Goal: Task Accomplishment & Management: Manage account settings

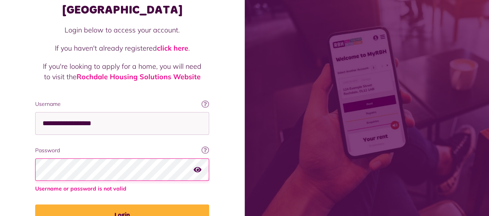
scroll to position [77, 0]
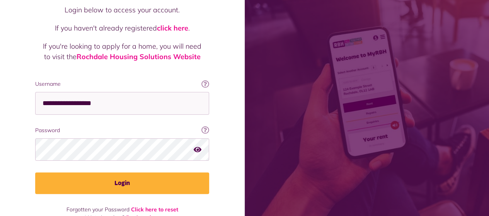
click at [200, 146] on icon "button" at bounding box center [198, 149] width 8 height 7
click at [200, 146] on icon "button" at bounding box center [198, 149] width 9 height 7
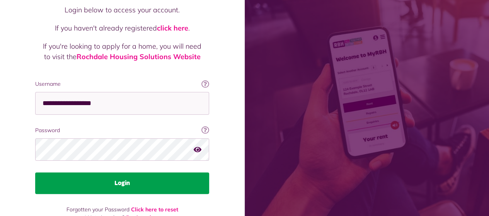
click at [133, 172] on button "Login" at bounding box center [122, 183] width 174 height 22
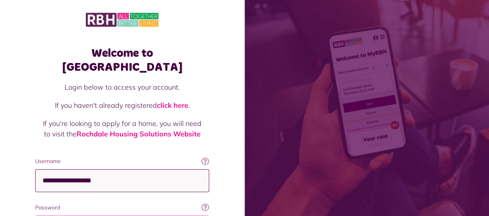
click at [135, 169] on input "**********" at bounding box center [122, 180] width 174 height 23
type input "*"
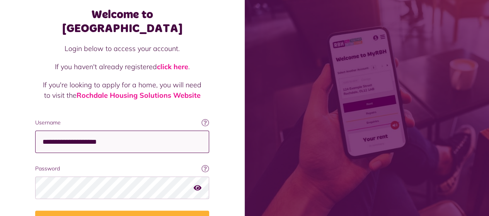
scroll to position [77, 0]
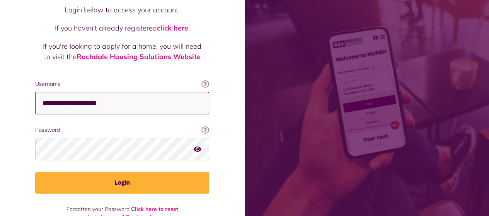
type input "**********"
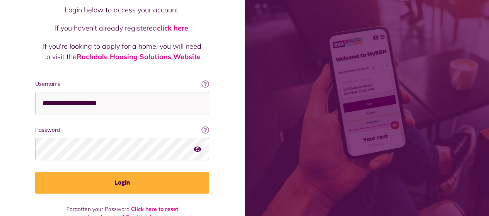
scroll to position [0, 0]
click at [199, 146] on icon "button" at bounding box center [198, 149] width 8 height 7
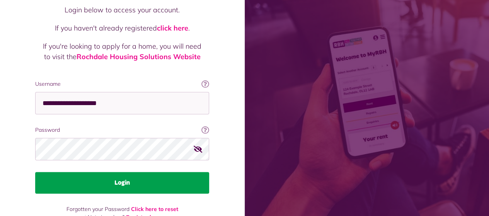
click at [121, 172] on button "Login" at bounding box center [122, 183] width 174 height 22
click at [126, 172] on button "Login" at bounding box center [122, 183] width 174 height 22
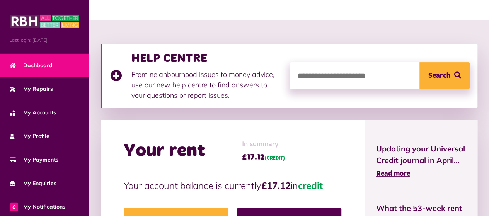
scroll to position [116, 0]
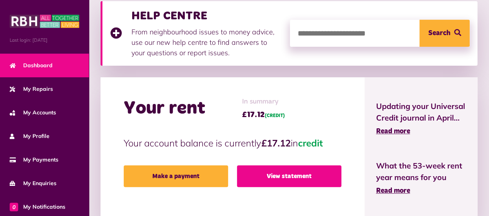
click at [311, 176] on link "View statement" at bounding box center [289, 176] width 104 height 22
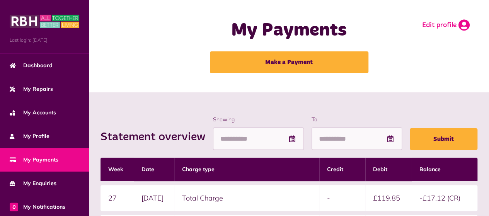
click at [448, 24] on link "Edit profile" at bounding box center [446, 25] width 48 height 12
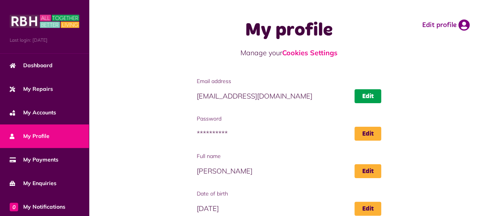
click at [366, 99] on link "Edit" at bounding box center [367, 96] width 27 height 14
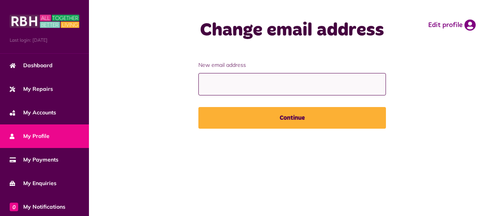
click at [249, 84] on input "New email address" at bounding box center [291, 84] width 187 height 23
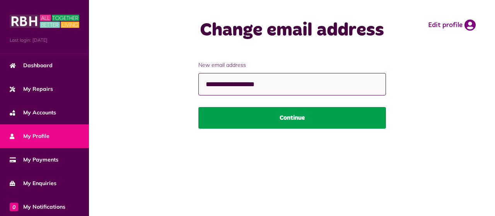
type input "**********"
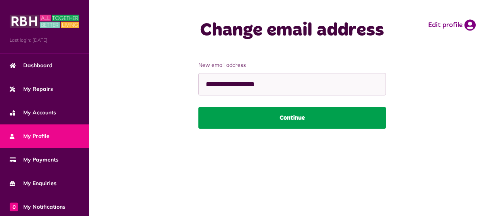
click at [295, 121] on button "Continue" at bounding box center [291, 118] width 187 height 22
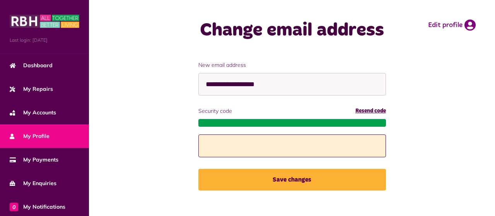
click at [232, 148] on input "Security code" at bounding box center [291, 146] width 187 height 23
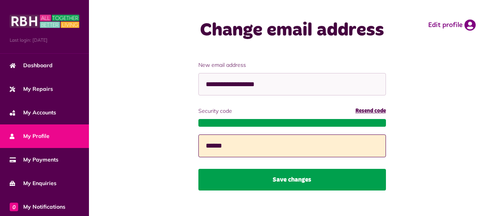
type input "******"
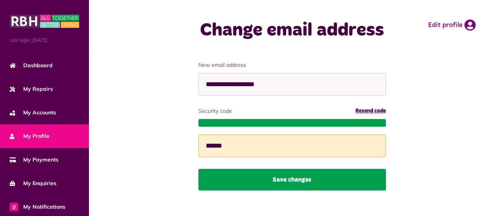
click at [303, 177] on button "Save changes" at bounding box center [291, 180] width 187 height 22
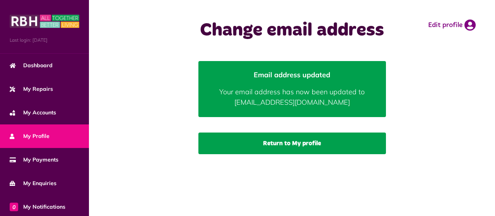
click at [304, 145] on link "Return to My profile" at bounding box center [291, 144] width 187 height 22
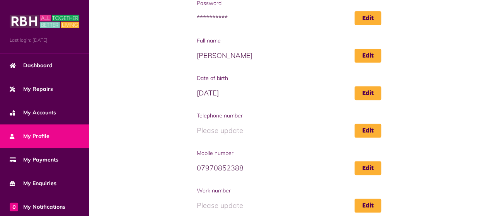
scroll to position [116, 0]
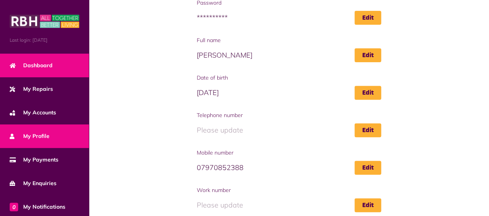
click at [44, 62] on span "Dashboard" at bounding box center [31, 65] width 43 height 8
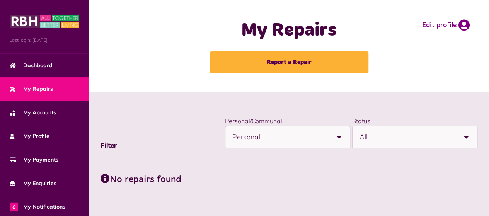
click at [338, 133] on b at bounding box center [339, 137] width 22 height 22
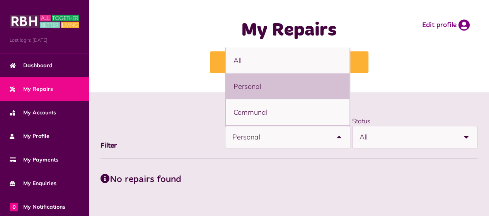
click at [270, 87] on li "Personal" at bounding box center [288, 86] width 124 height 26
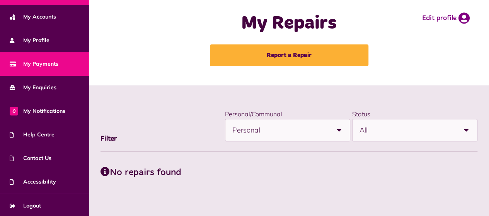
scroll to position [96, 0]
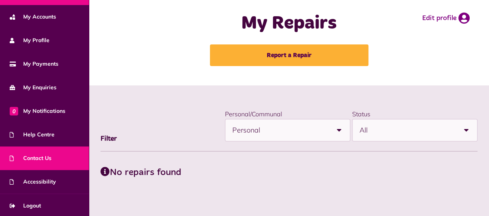
click at [41, 155] on span "Contact Us" at bounding box center [31, 158] width 42 height 8
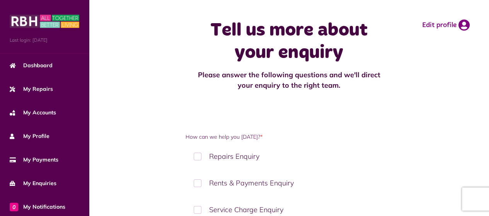
click at [203, 156] on label "Repairs Enquiry" at bounding box center [289, 156] width 207 height 23
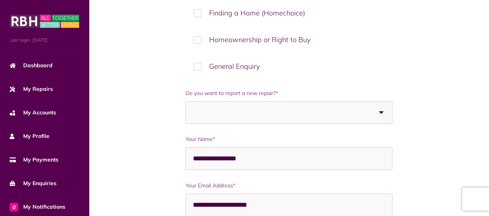
scroll to position [348, 0]
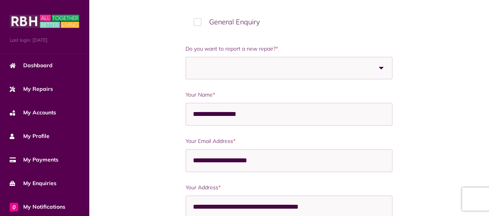
click at [238, 66] on span at bounding box center [246, 68] width 106 height 22
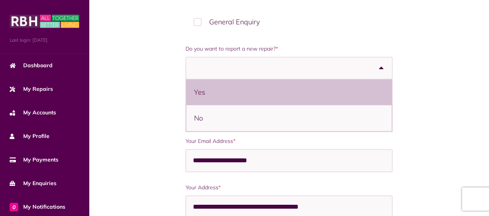
click at [208, 91] on li "Yes" at bounding box center [288, 92] width 205 height 26
select select "***"
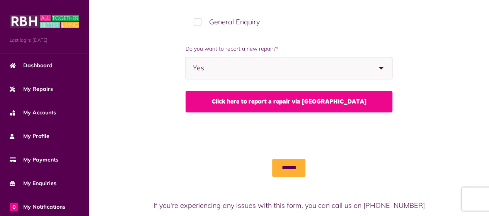
click at [281, 99] on link "Click here to report a repair via MyRBH" at bounding box center [289, 102] width 207 height 22
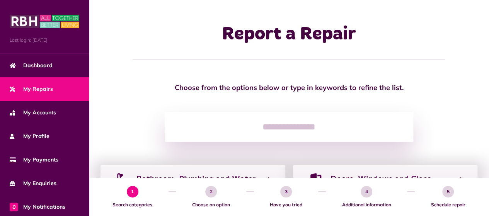
scroll to position [39, 0]
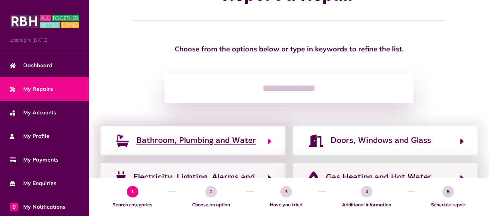
click at [236, 138] on span "Bathroom, Plumbing and Water" at bounding box center [195, 141] width 119 height 12
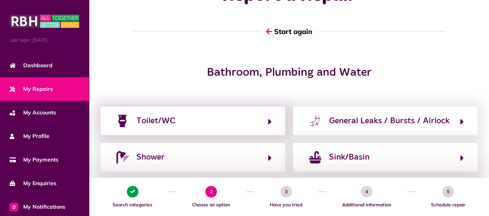
click at [238, 128] on div "Toilet/WC" at bounding box center [193, 121] width 185 height 29
click at [269, 123] on icon "button" at bounding box center [269, 121] width 3 height 9
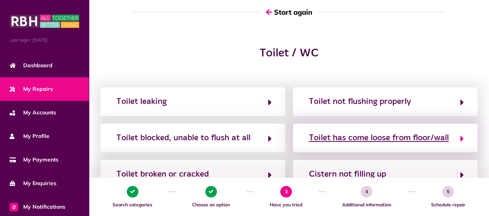
scroll to position [77, 0]
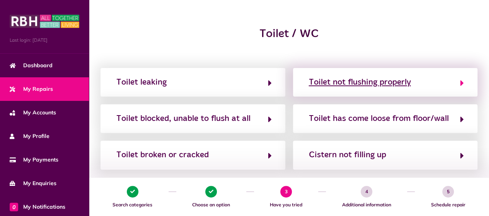
click at [370, 82] on div "Toilet not flushing properly" at bounding box center [360, 82] width 102 height 12
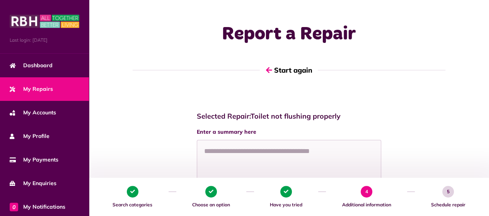
scroll to position [39, 0]
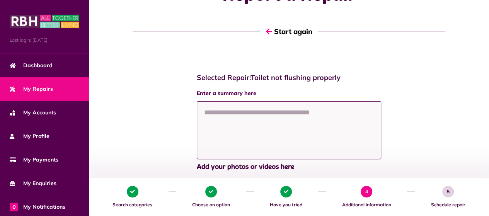
click at [231, 115] on textarea at bounding box center [289, 130] width 185 height 58
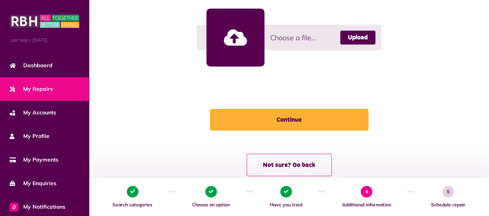
scroll to position [257, 0]
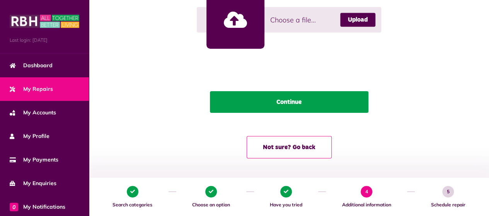
type textarea "**********"
click at [297, 104] on button "Continue" at bounding box center [289, 102] width 158 height 22
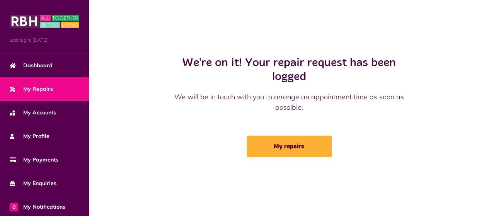
scroll to position [0, 0]
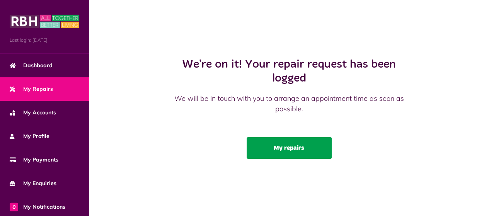
click at [295, 147] on link "My repairs" at bounding box center [289, 148] width 85 height 22
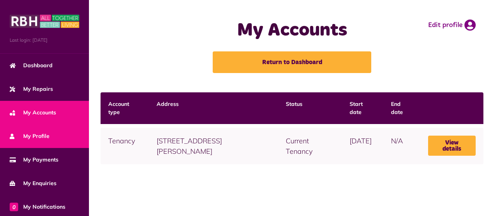
click at [42, 132] on span "My Profile" at bounding box center [30, 136] width 40 height 8
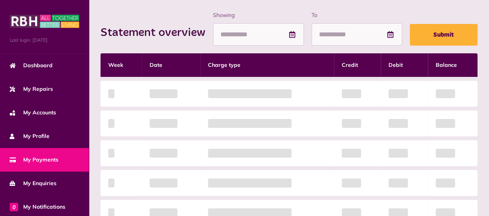
scroll to position [193, 0]
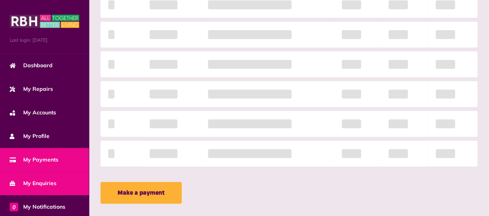
click at [47, 184] on span "My Enquiries" at bounding box center [33, 183] width 47 height 8
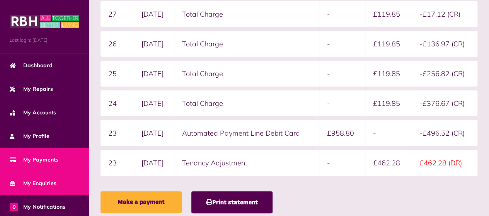
scroll to position [192, 0]
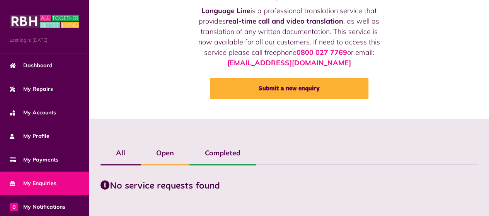
scroll to position [70, 0]
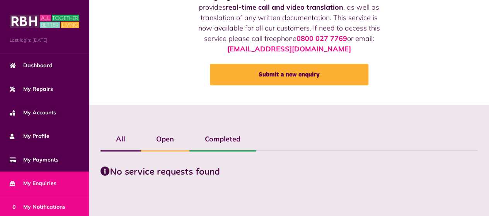
click at [39, 206] on span "0 My Notifications" at bounding box center [38, 207] width 56 height 8
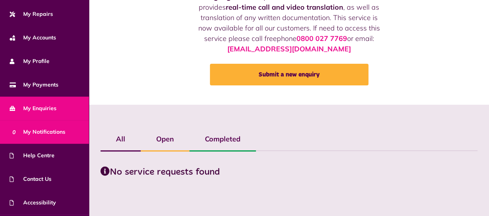
scroll to position [96, 0]
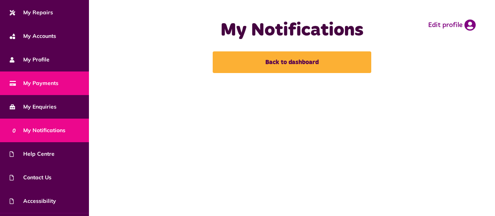
scroll to position [77, 0]
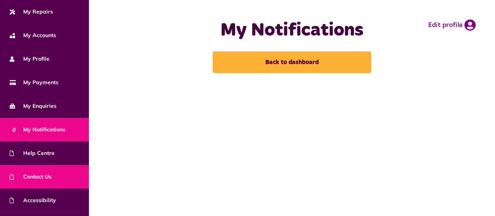
click at [41, 174] on span "Contact Us" at bounding box center [31, 177] width 42 height 8
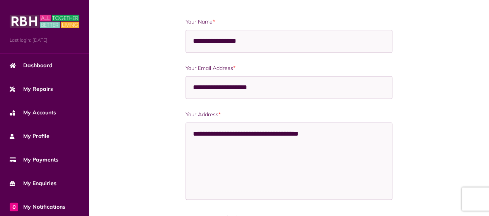
scroll to position [309, 0]
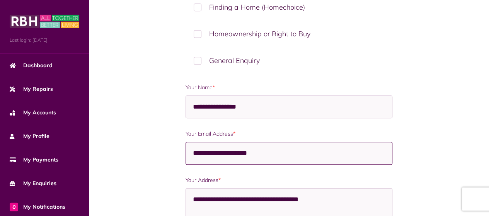
click at [297, 150] on input "**********" at bounding box center [289, 153] width 207 height 23
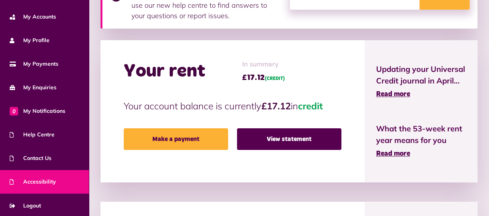
scroll to position [155, 0]
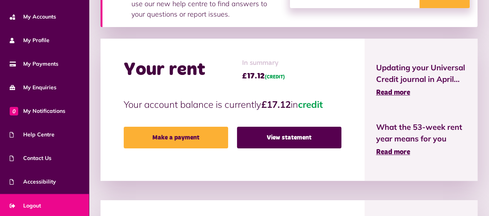
click at [37, 202] on span "Logout" at bounding box center [25, 206] width 31 height 8
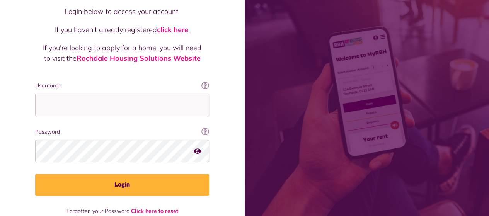
scroll to position [77, 0]
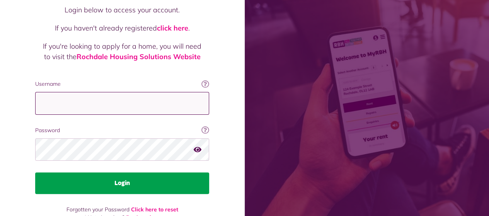
type input "**********"
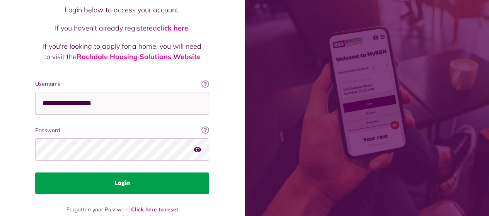
click at [129, 172] on button "Login" at bounding box center [122, 183] width 174 height 22
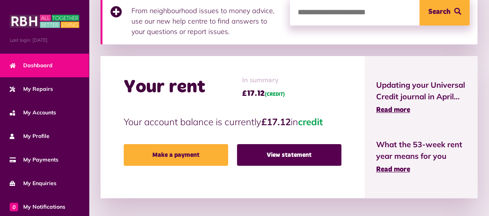
scroll to position [155, 0]
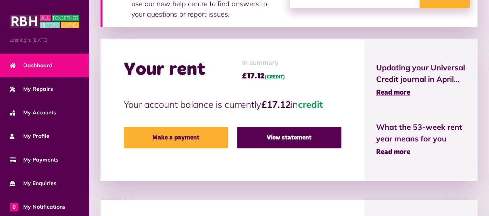
click at [400, 151] on span "Read more" at bounding box center [393, 152] width 34 height 7
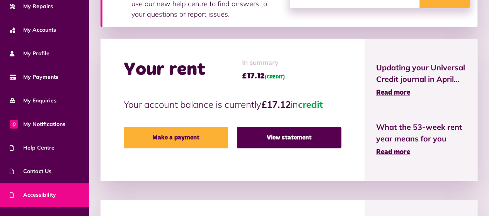
scroll to position [96, 0]
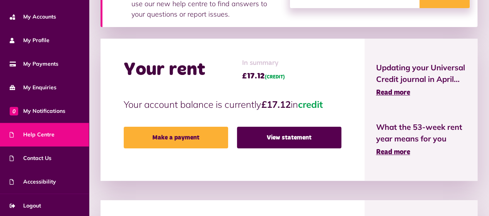
click at [46, 131] on span "Help Centre" at bounding box center [32, 135] width 45 height 8
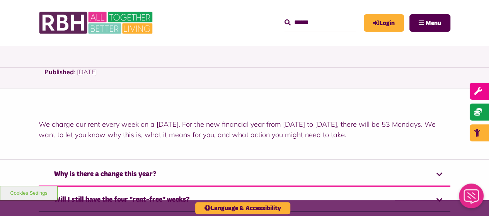
scroll to position [232, 0]
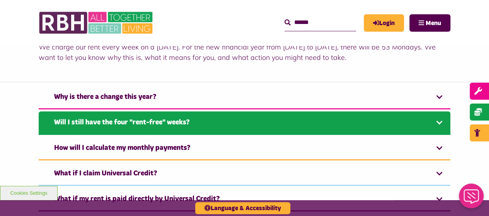
click at [177, 123] on link "Will I still have the four "rent-free" weeks?" at bounding box center [245, 123] width 412 height 24
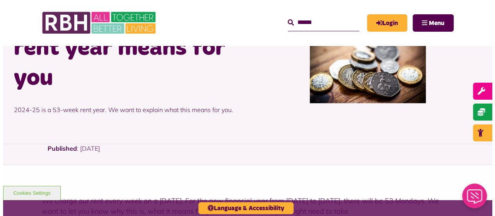
scroll to position [77, 0]
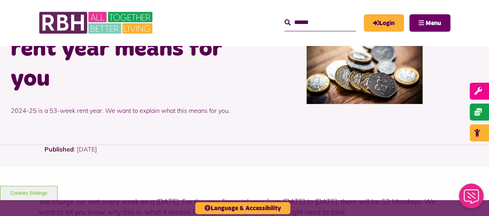
click at [433, 20] on span "Menu" at bounding box center [433, 23] width 15 height 6
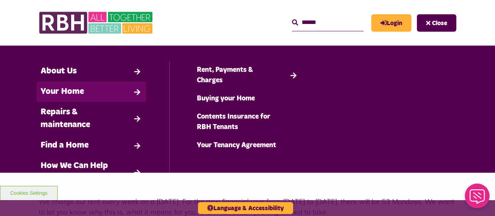
scroll to position [39, 0]
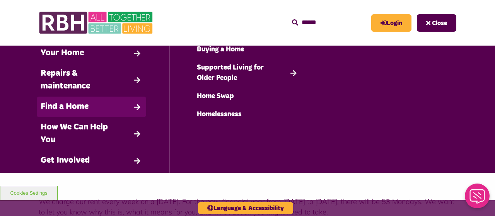
click at [87, 106] on link "Find a Home" at bounding box center [91, 107] width 109 height 20
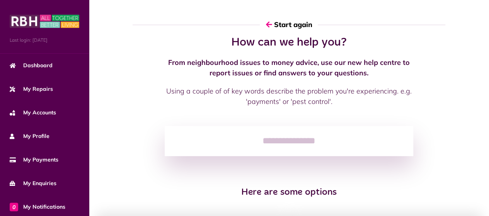
click at [315, 146] on input "search" at bounding box center [289, 141] width 249 height 30
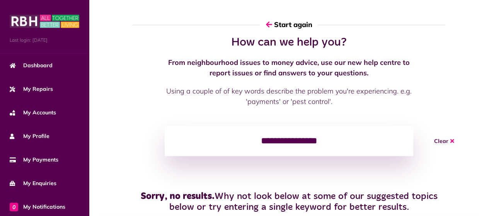
scroll to position [0, 0]
click at [291, 141] on input "**********" at bounding box center [289, 141] width 249 height 30
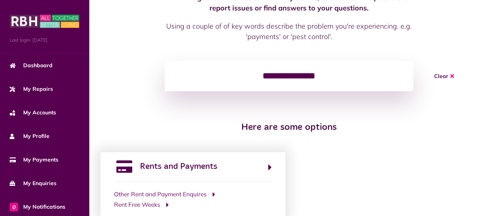
scroll to position [77, 0]
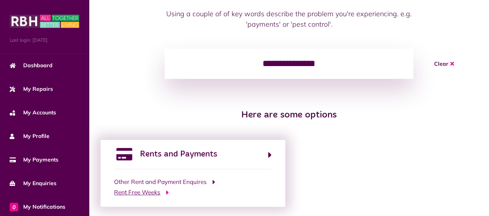
type input "**********"
click at [152, 194] on span "Rent Free Weeks" at bounding box center [137, 192] width 46 height 9
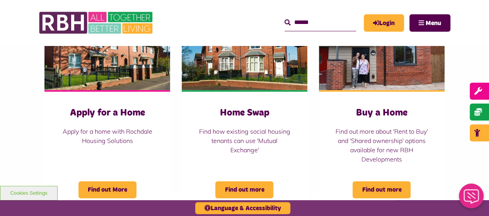
scroll to position [348, 0]
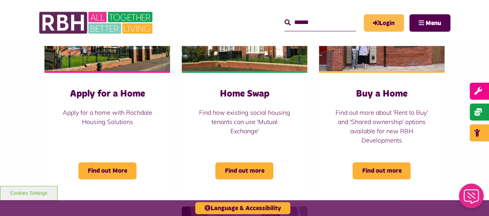
click at [387, 19] on link "Login" at bounding box center [384, 22] width 40 height 17
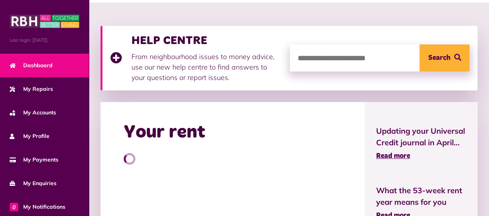
scroll to position [116, 0]
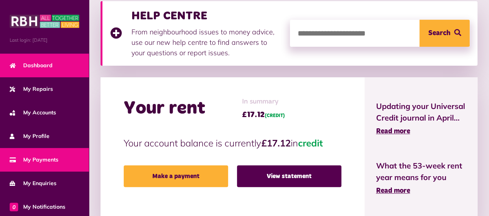
click at [48, 157] on span "My Payments" at bounding box center [34, 160] width 49 height 8
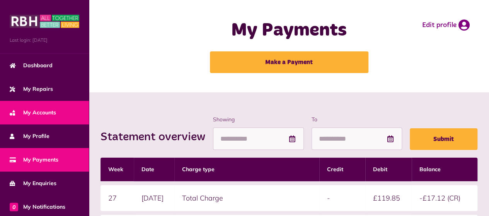
click at [41, 110] on span "My Accounts" at bounding box center [33, 113] width 46 height 8
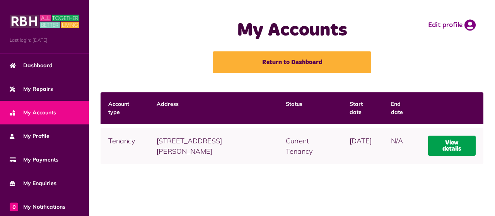
click at [451, 145] on link "View details" at bounding box center [452, 146] width 48 height 20
